Goal: Find specific page/section: Find specific page/section

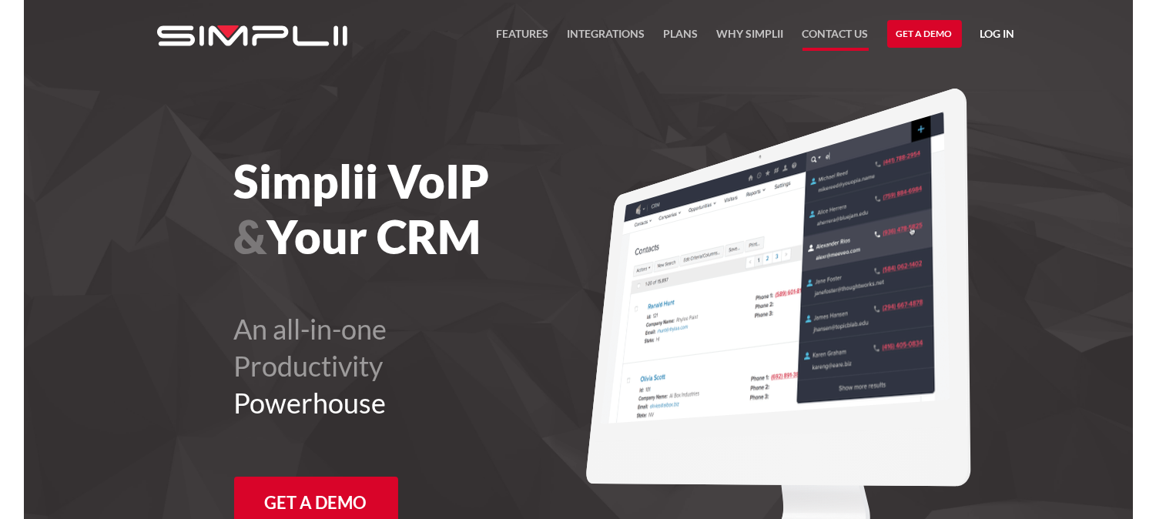
click at [847, 39] on link "Contact US" at bounding box center [835, 38] width 66 height 26
click at [526, 28] on link "FEATURES" at bounding box center [523, 38] width 52 height 26
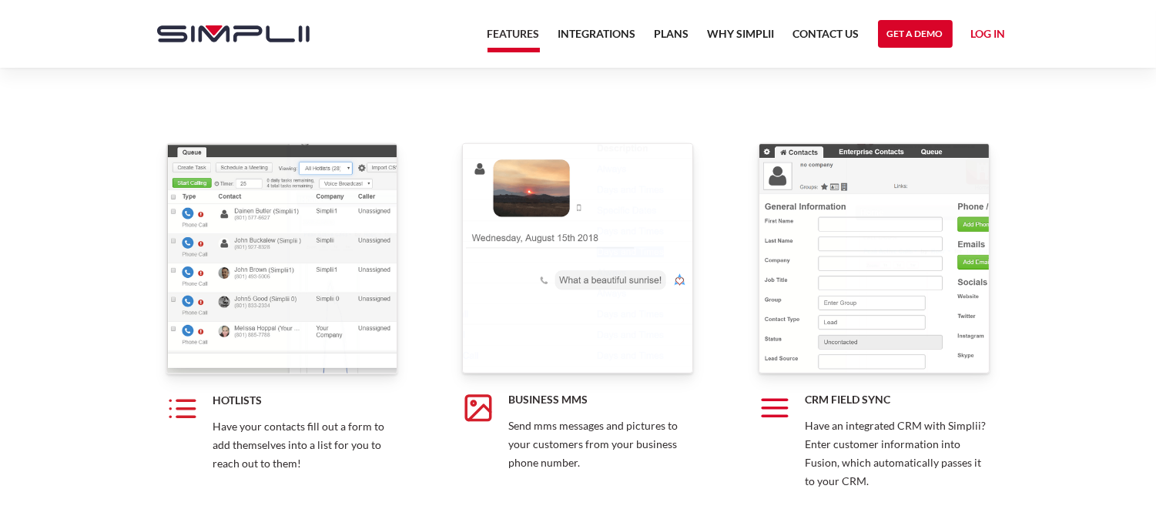
scroll to position [2737, 0]
